Goal: Task Accomplishment & Management: Use online tool/utility

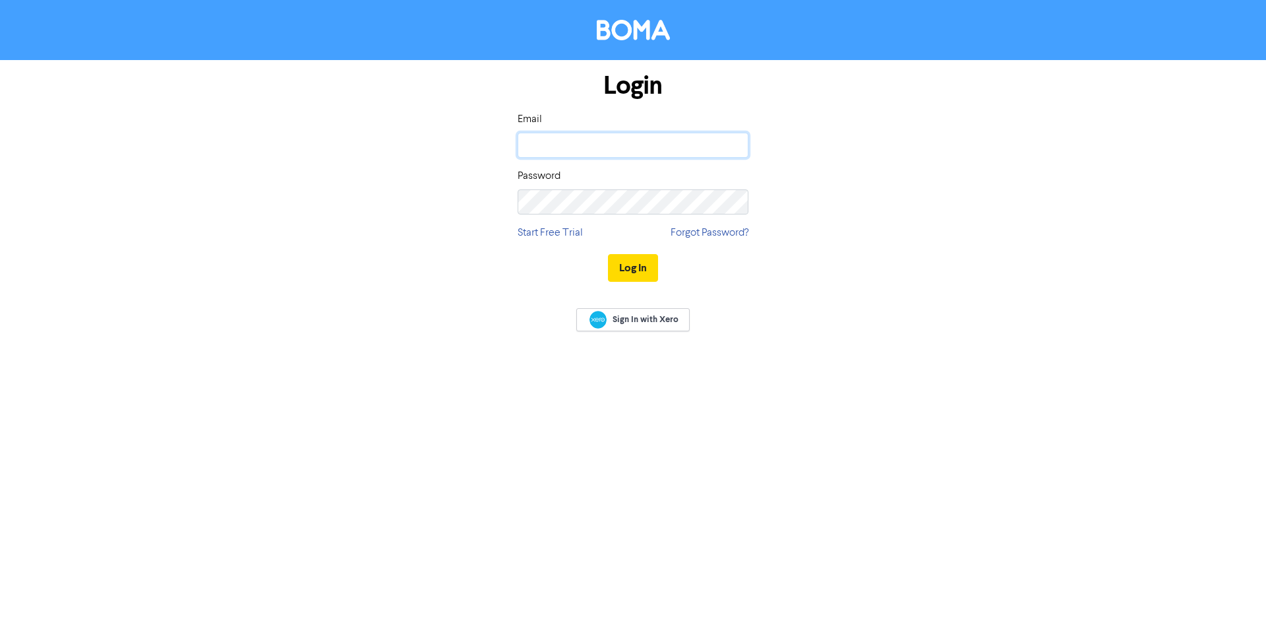
click at [647, 139] on input "email" at bounding box center [633, 145] width 231 height 25
type input "[EMAIL_ADDRESS][DOMAIN_NAME]"
click at [608, 254] on button "Log In" at bounding box center [633, 268] width 50 height 28
